Goal: Information Seeking & Learning: Learn about a topic

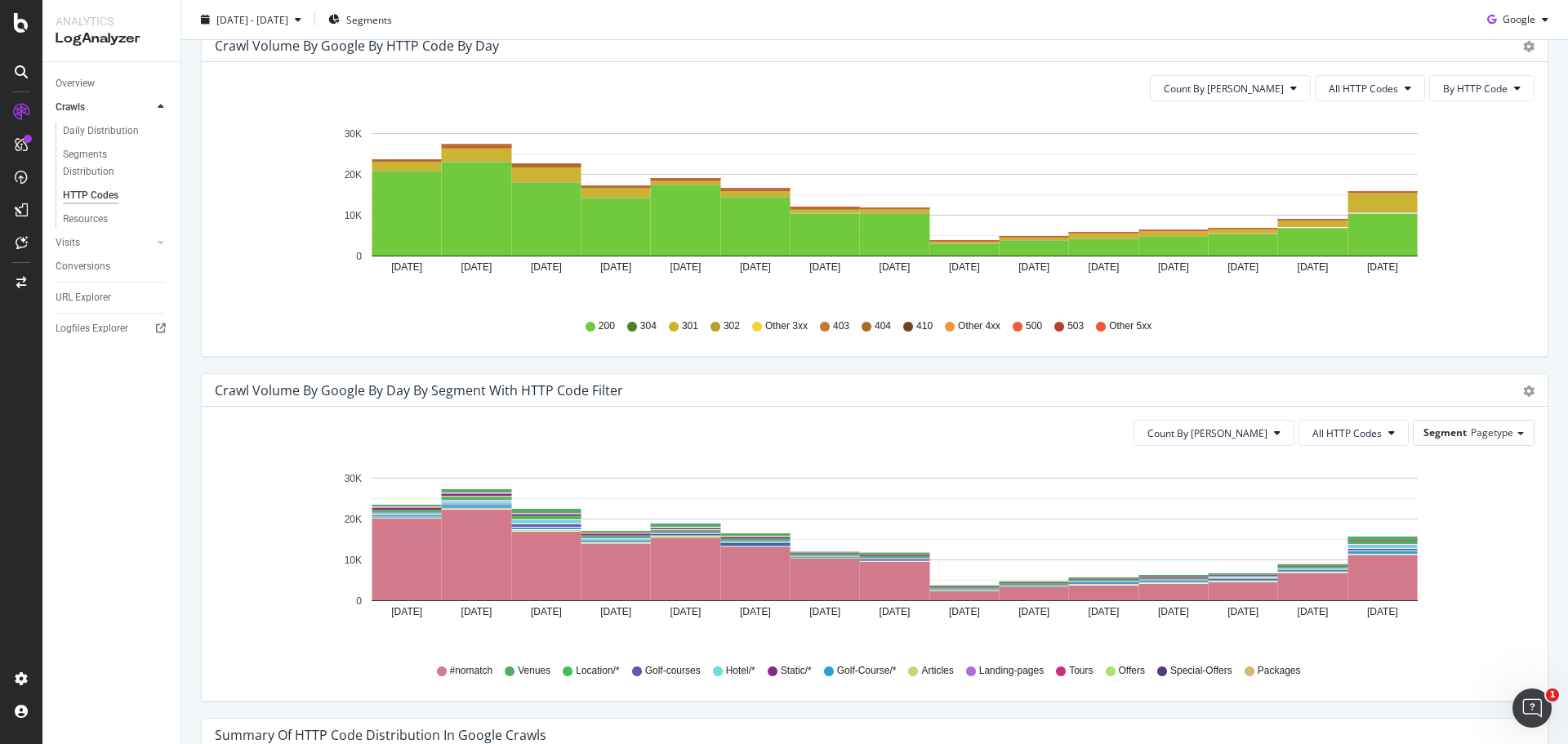
scroll to position [292, 0]
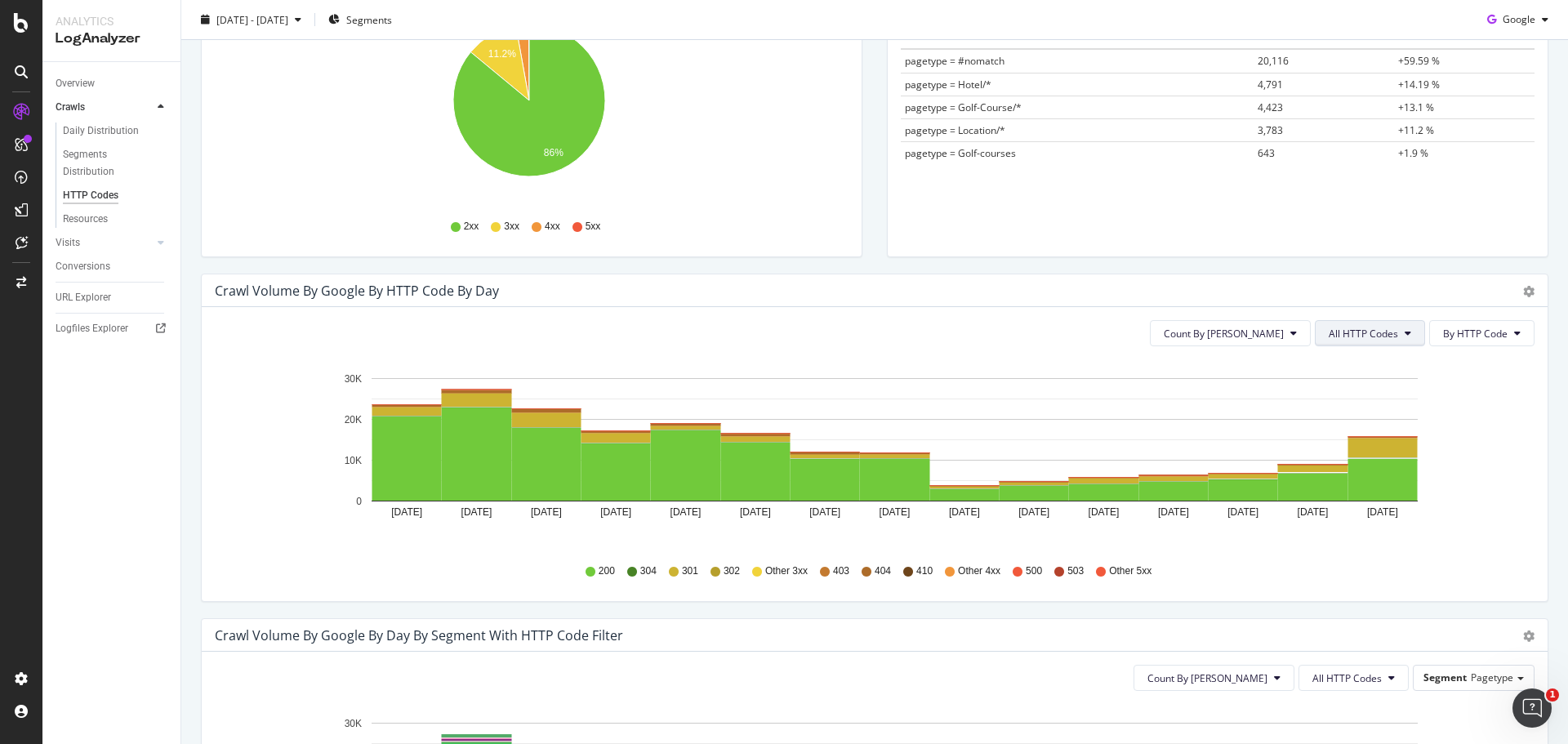
click at [1366, 344] on button "All HTTP Codes" at bounding box center [1370, 333] width 110 height 26
click at [1369, 430] on span "Bad HTTP Codes" at bounding box center [1360, 426] width 82 height 15
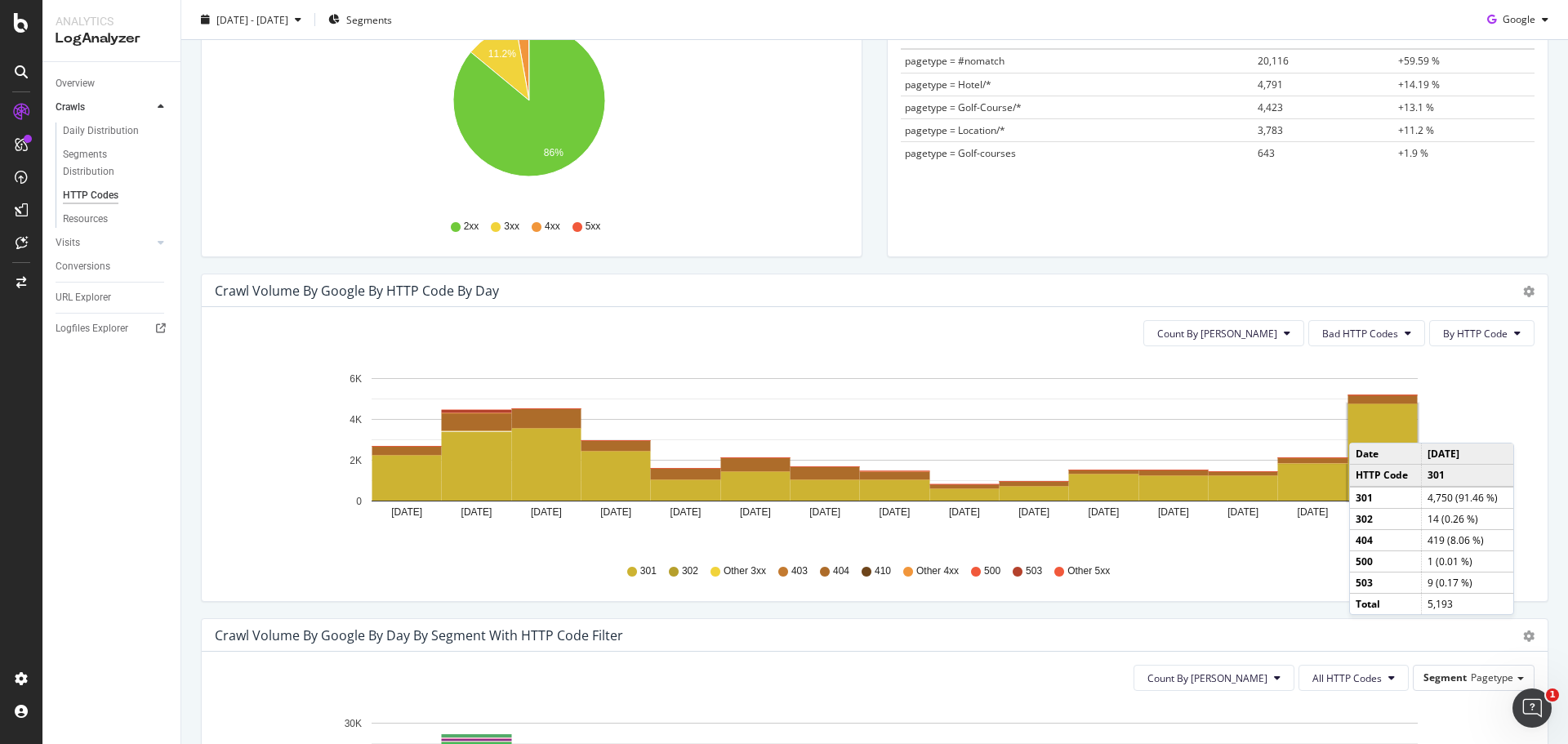
click at [1366, 426] on rect "A chart." at bounding box center [1383, 452] width 69 height 96
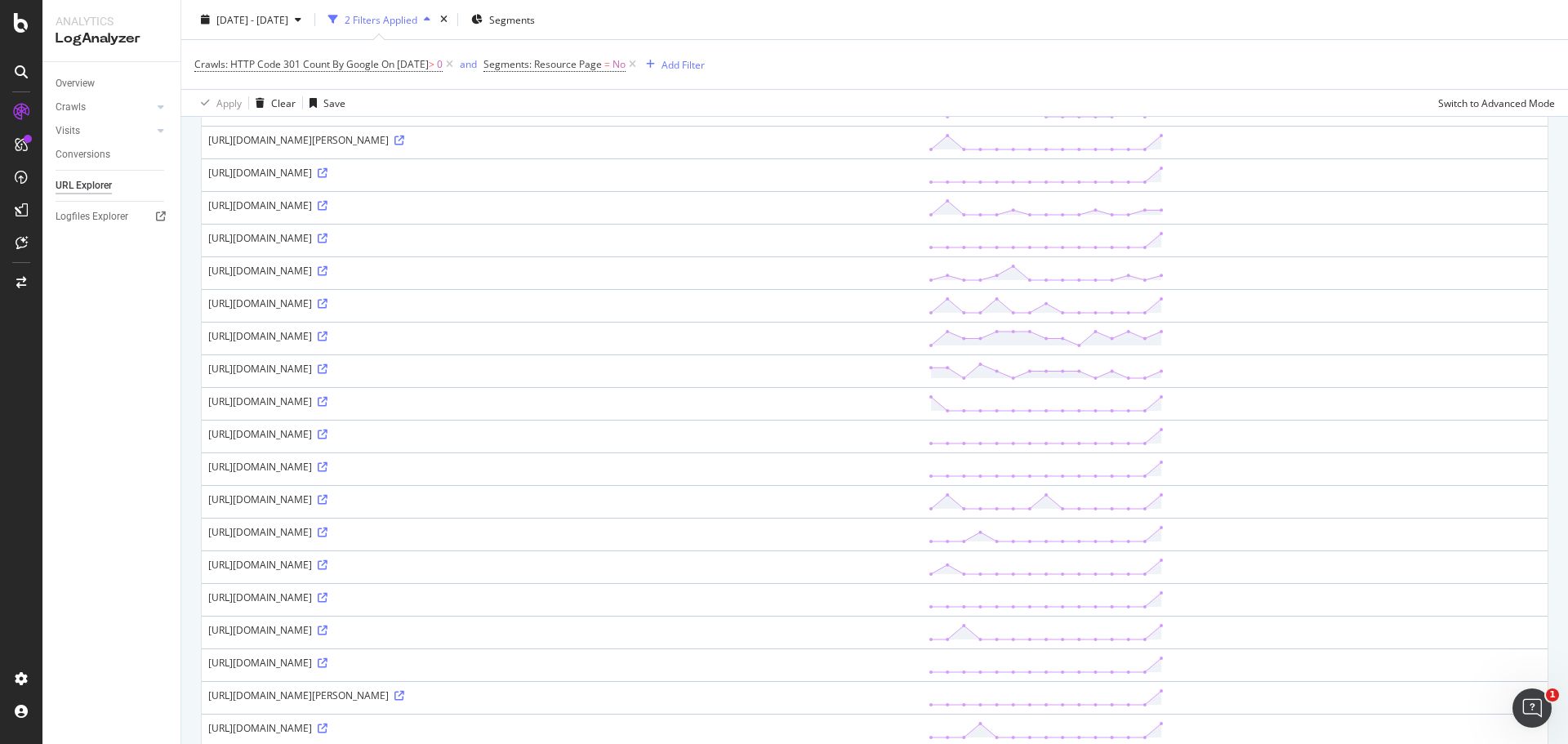
scroll to position [1267, 0]
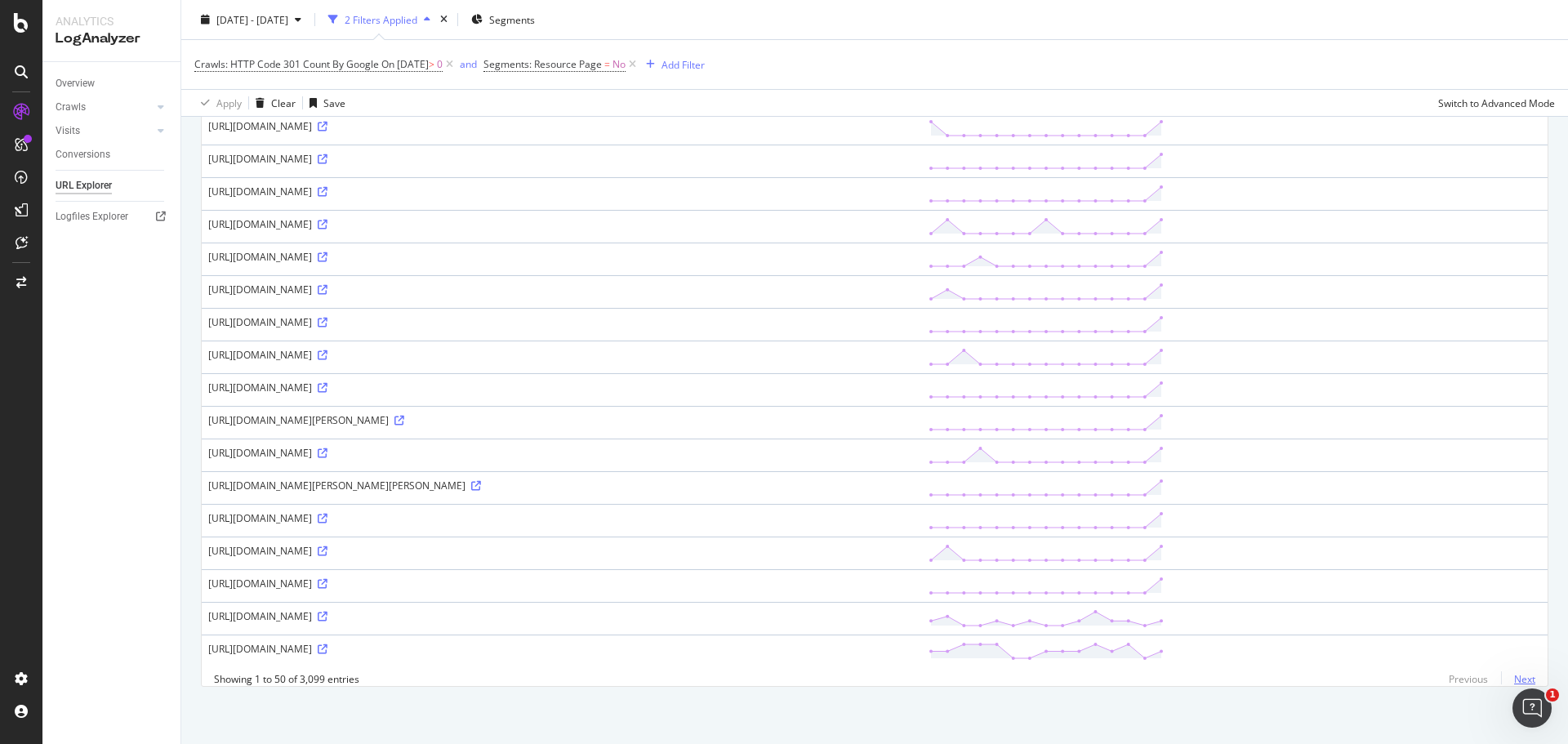
click at [1514, 685] on link "Next" at bounding box center [1519, 679] width 35 height 23
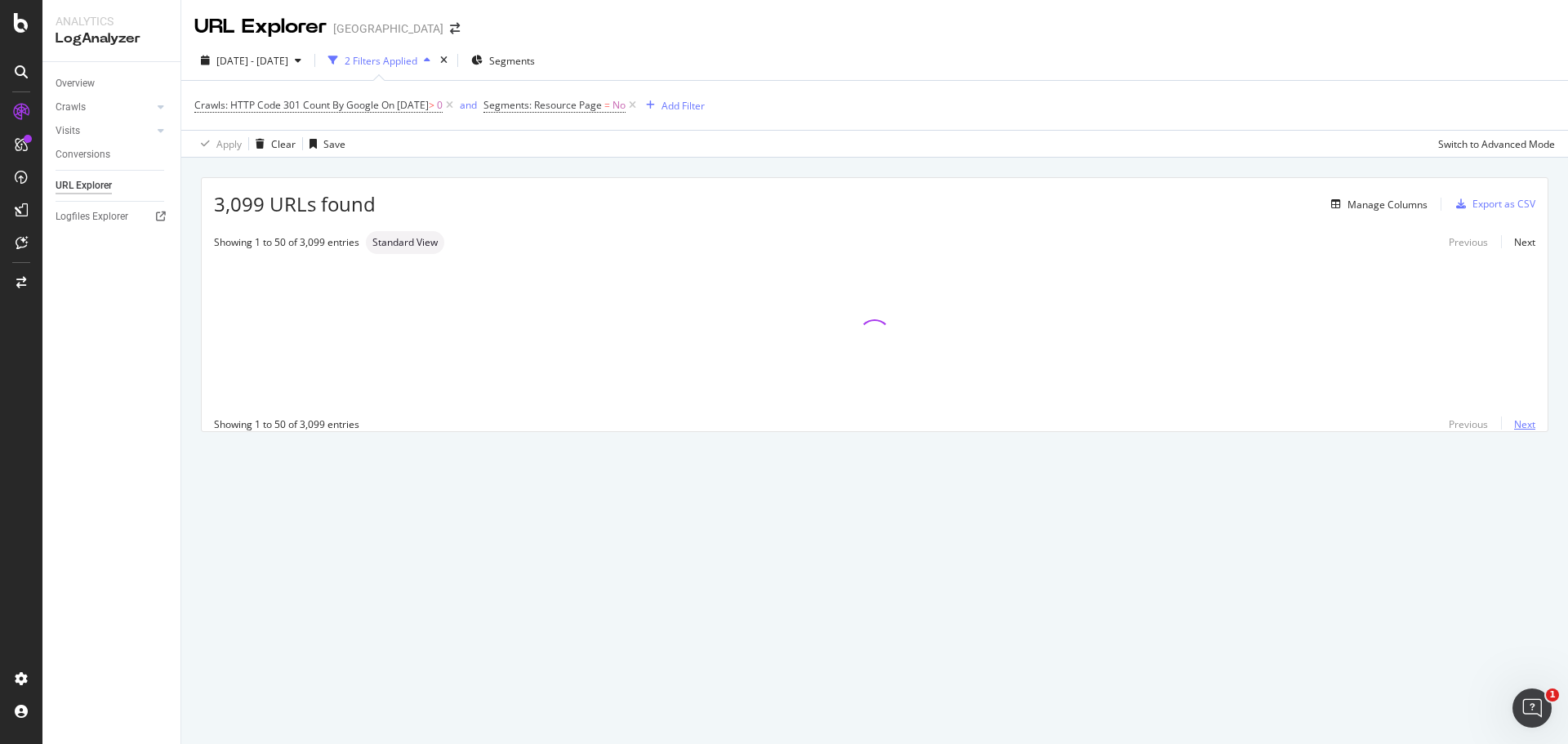
scroll to position [0, 0]
